Goal: Information Seeking & Learning: Learn about a topic

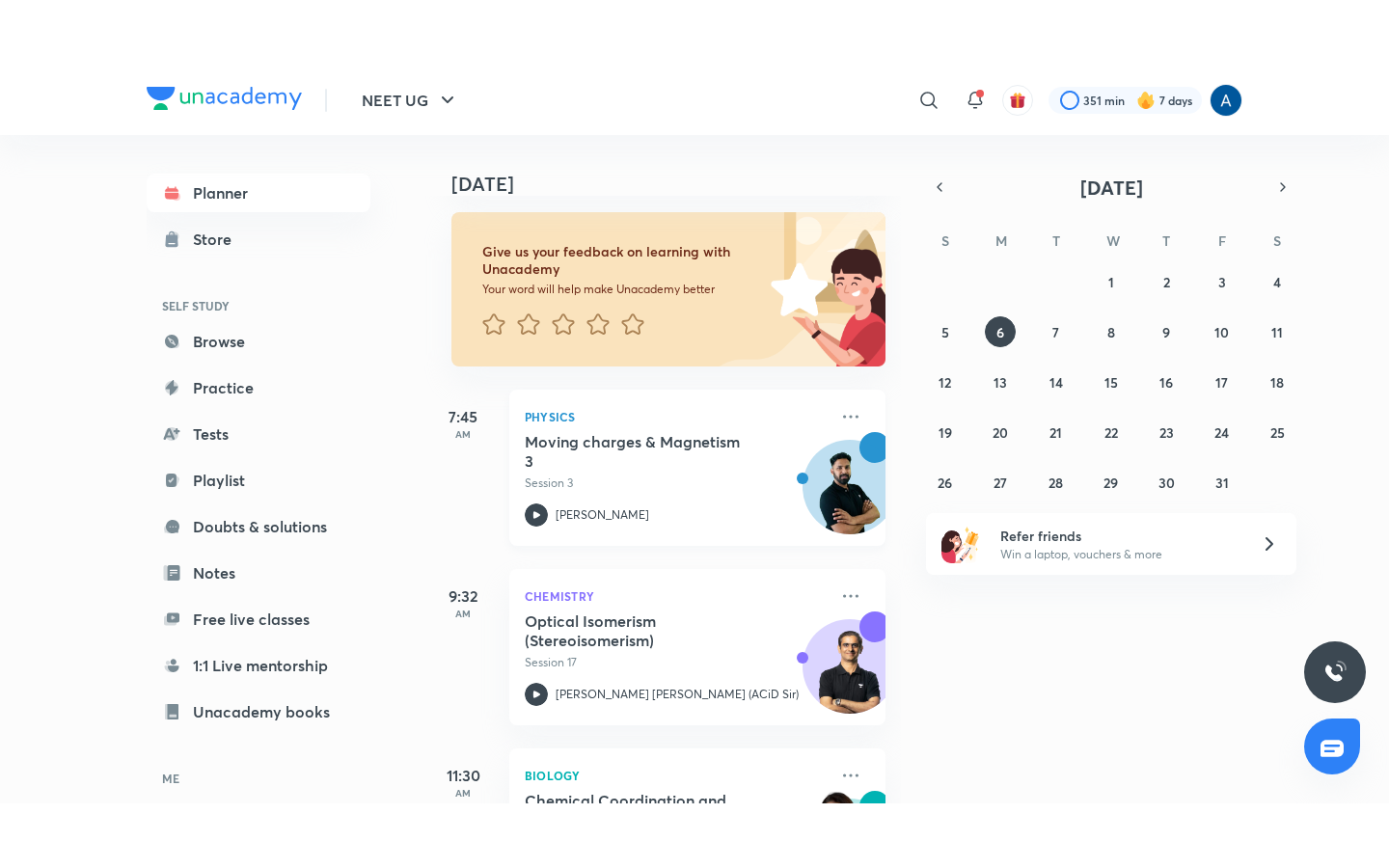
scroll to position [482, 0]
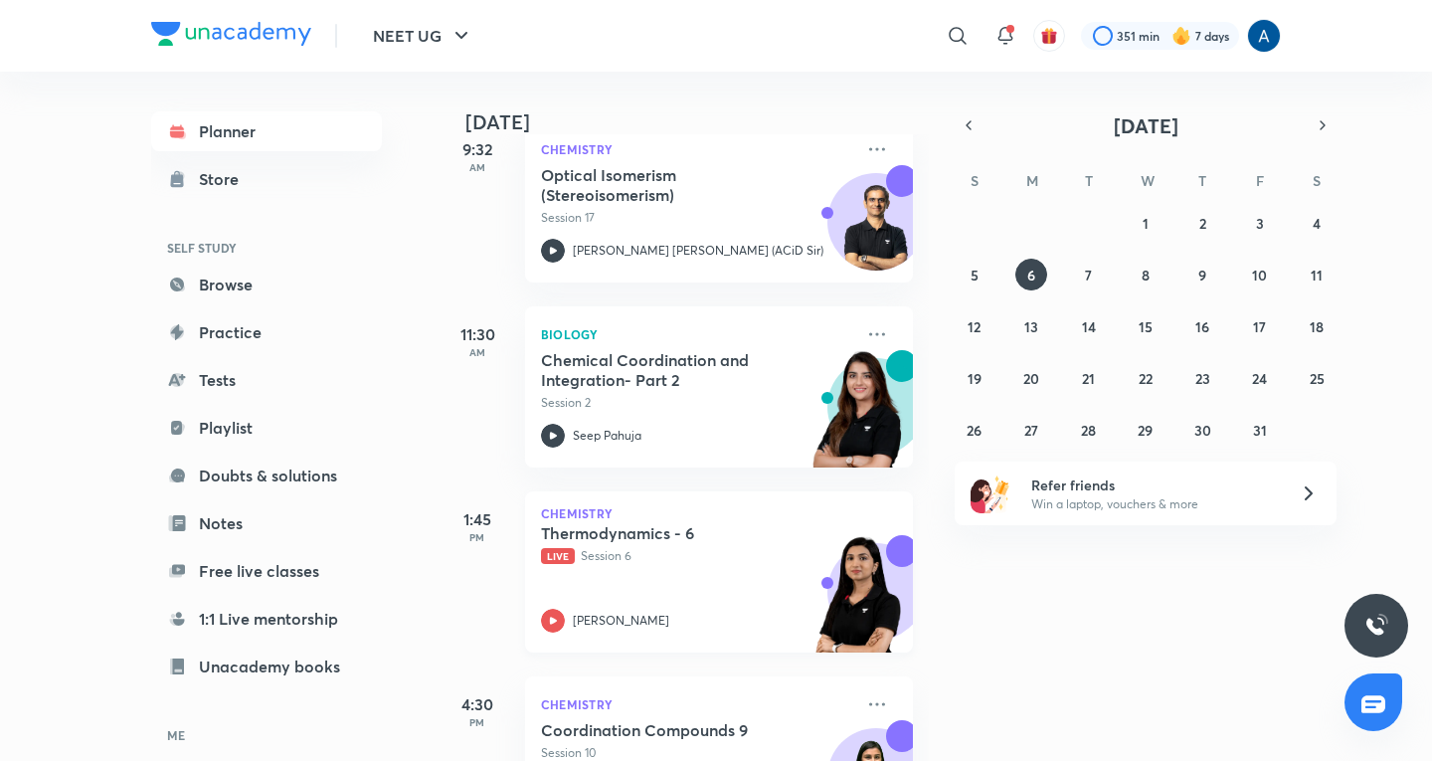
click at [593, 567] on div "Thermodynamics - 6 Live Session 6 [PERSON_NAME]" at bounding box center [697, 577] width 312 height 109
